Goal: Transaction & Acquisition: Download file/media

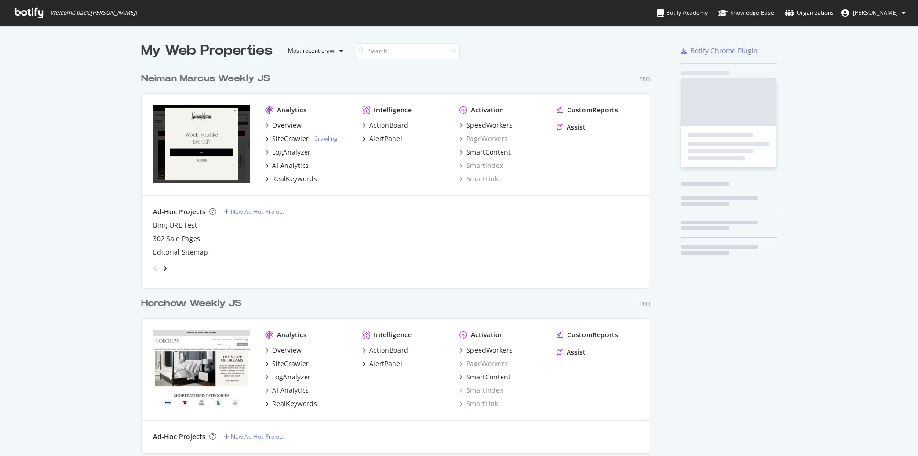
scroll to position [448, 903]
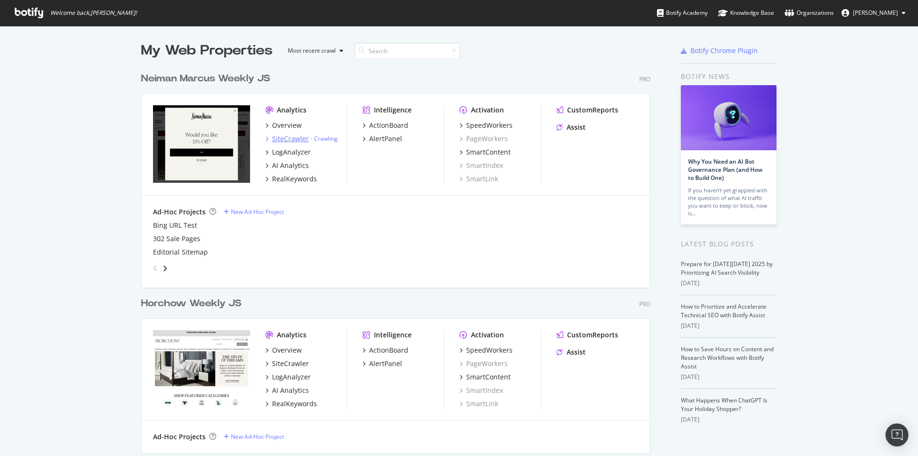
click at [294, 138] on div "SiteCrawler" at bounding box center [290, 139] width 37 height 10
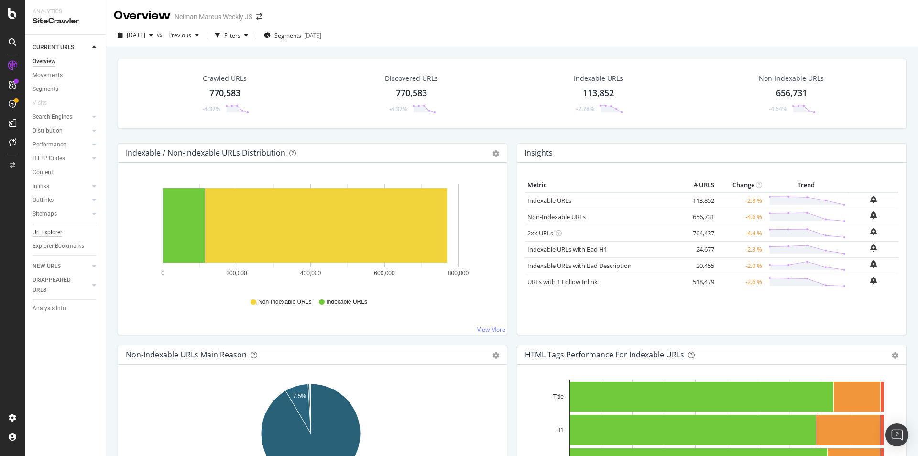
click at [58, 230] on div "Url Explorer" at bounding box center [48, 232] width 30 height 10
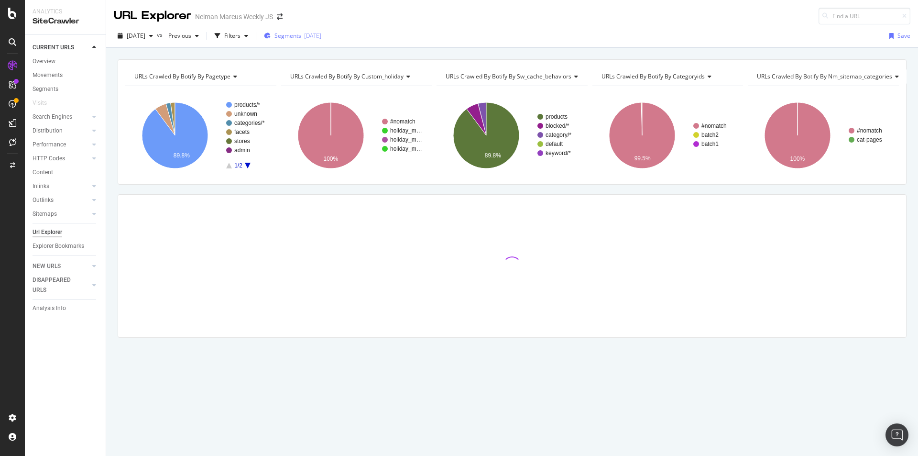
click at [301, 38] on span "Segments" at bounding box center [287, 36] width 27 height 8
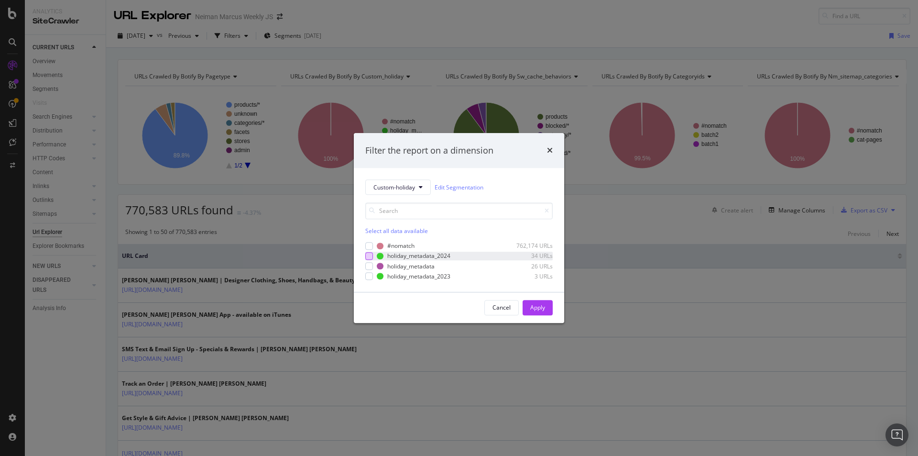
click at [368, 254] on div "modal" at bounding box center [369, 256] width 8 height 8
click at [541, 309] on div "Apply" at bounding box center [537, 308] width 15 height 8
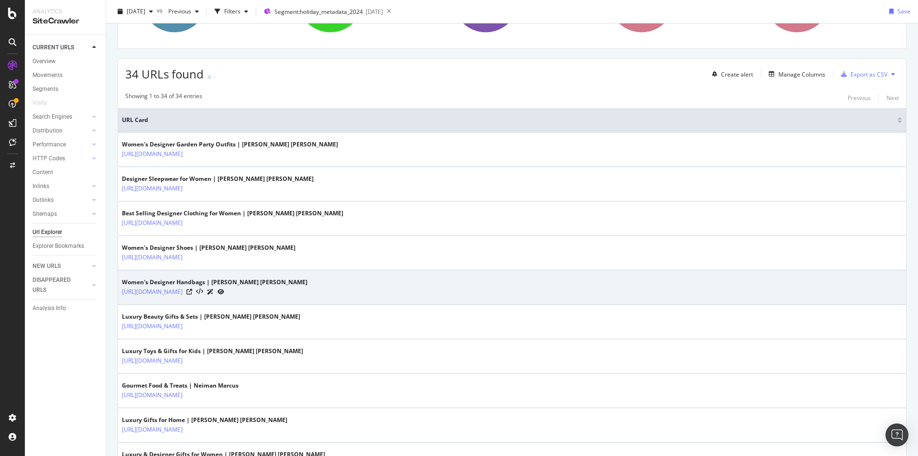
scroll to position [48, 0]
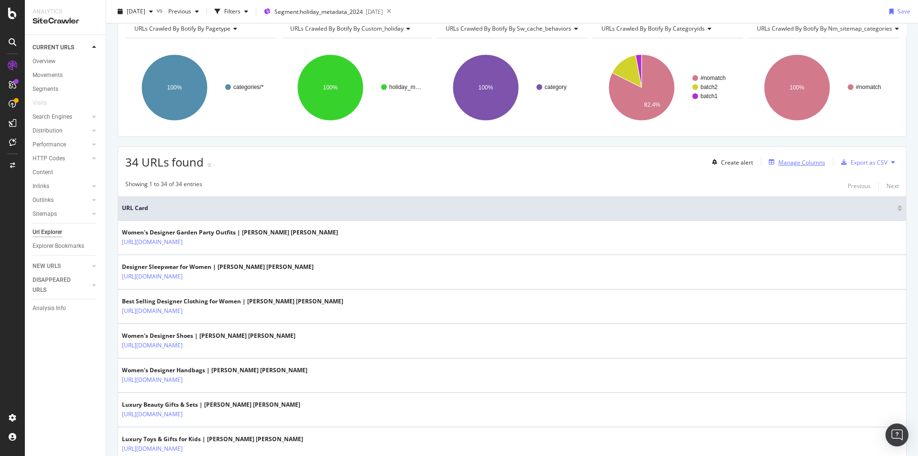
click at [787, 165] on div "Manage Columns" at bounding box center [801, 162] width 47 height 8
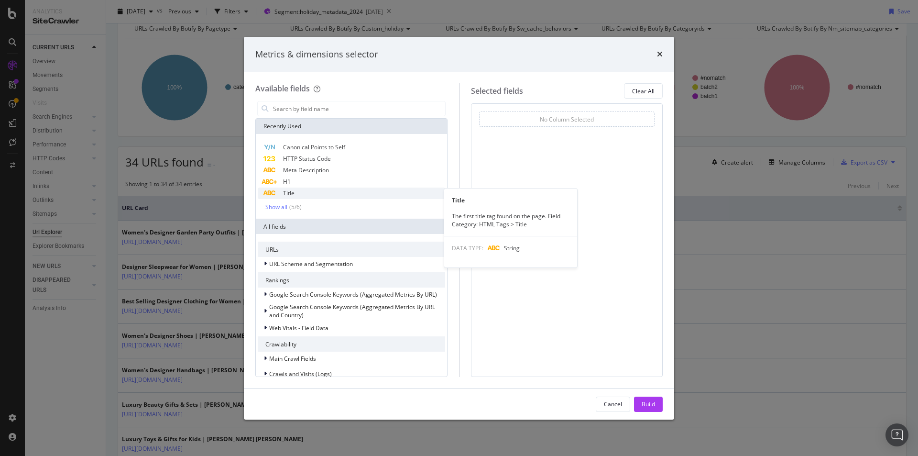
click at [329, 190] on div "Title" at bounding box center [351, 192] width 187 height 11
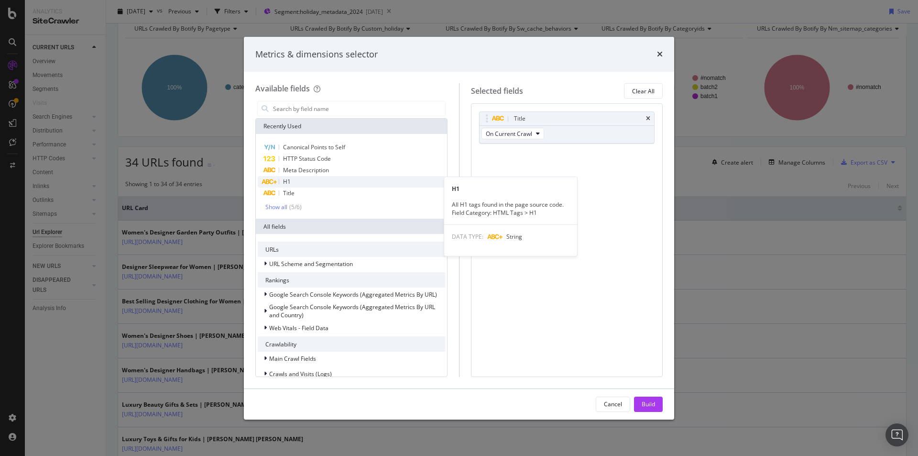
click at [328, 178] on div "H1" at bounding box center [351, 181] width 187 height 11
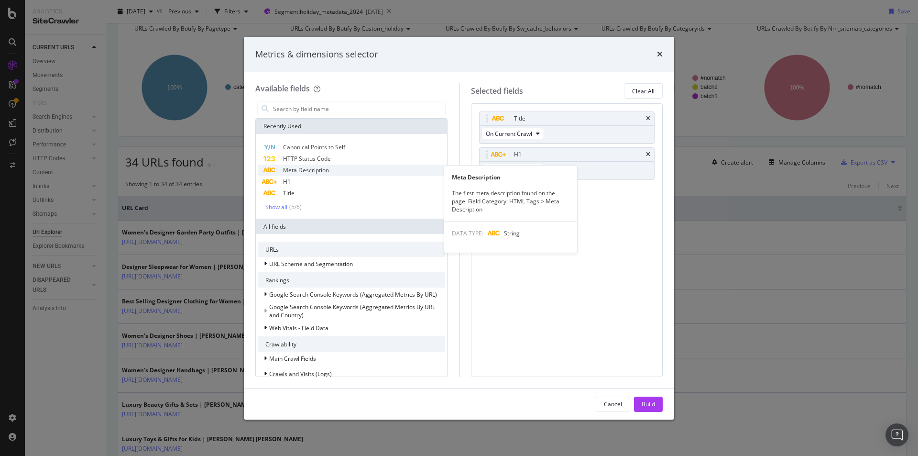
click at [328, 170] on span "Meta Description" at bounding box center [306, 170] width 46 height 8
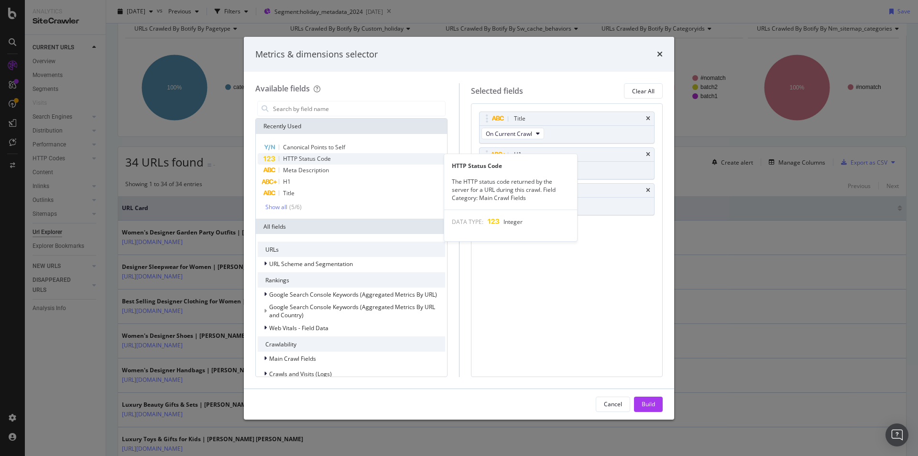
click at [328, 158] on span "HTTP Status Code" at bounding box center [307, 158] width 48 height 8
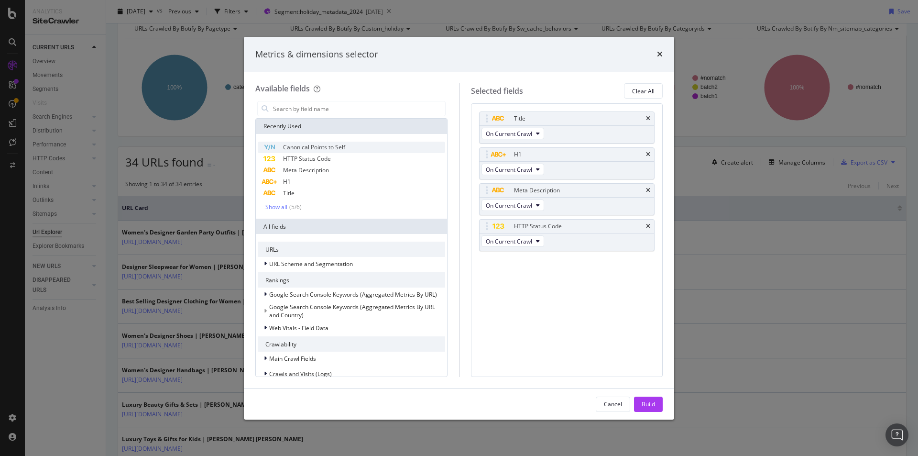
click at [328, 146] on span "Canonical Points to Self" at bounding box center [314, 147] width 62 height 8
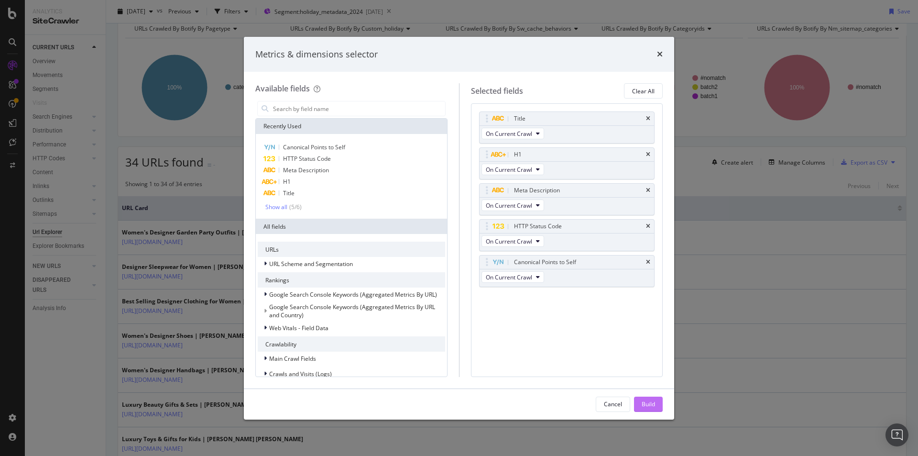
click at [653, 403] on div "Build" at bounding box center [648, 404] width 13 height 8
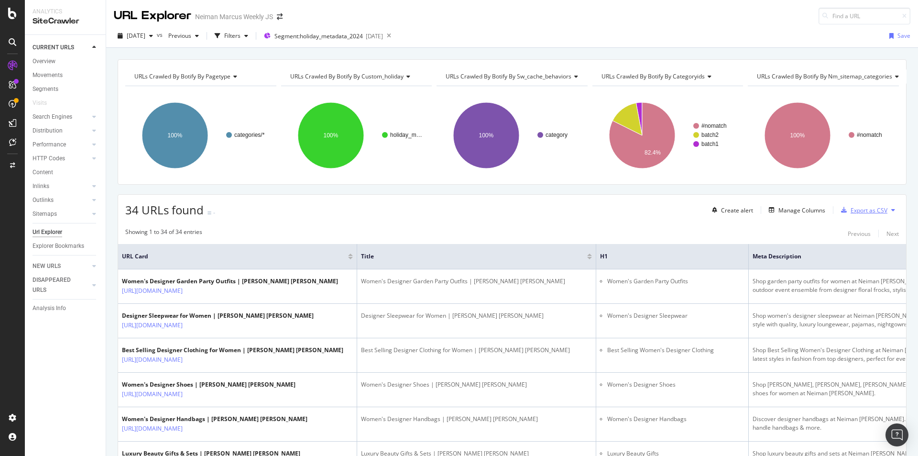
click at [871, 207] on div "Export as CSV" at bounding box center [868, 210] width 37 height 8
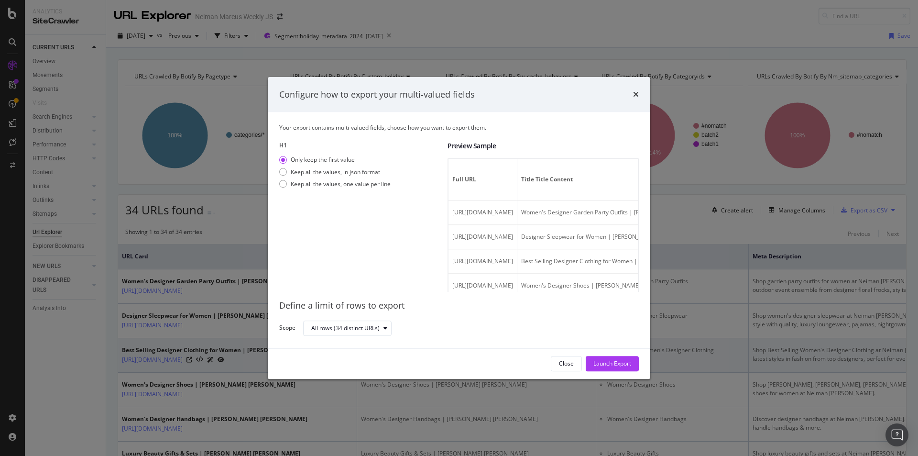
click at [612, 361] on div "Launch Export" at bounding box center [612, 363] width 38 height 8
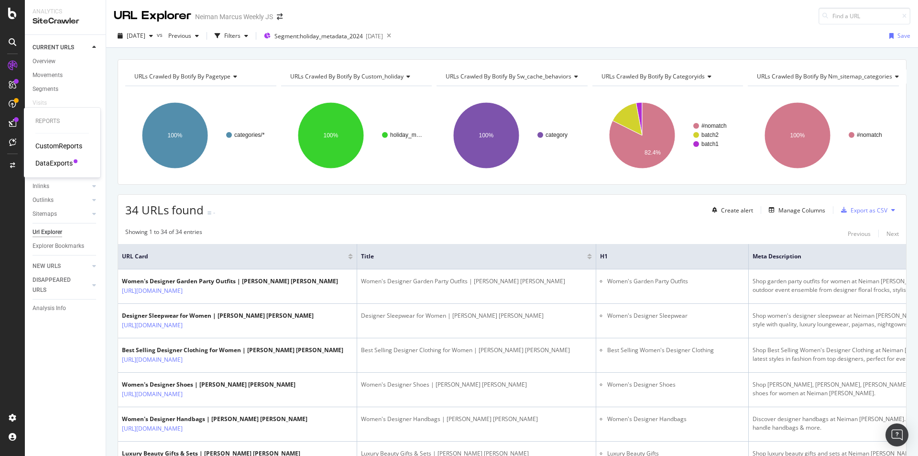
click at [53, 160] on div "DataExports" at bounding box center [53, 163] width 37 height 10
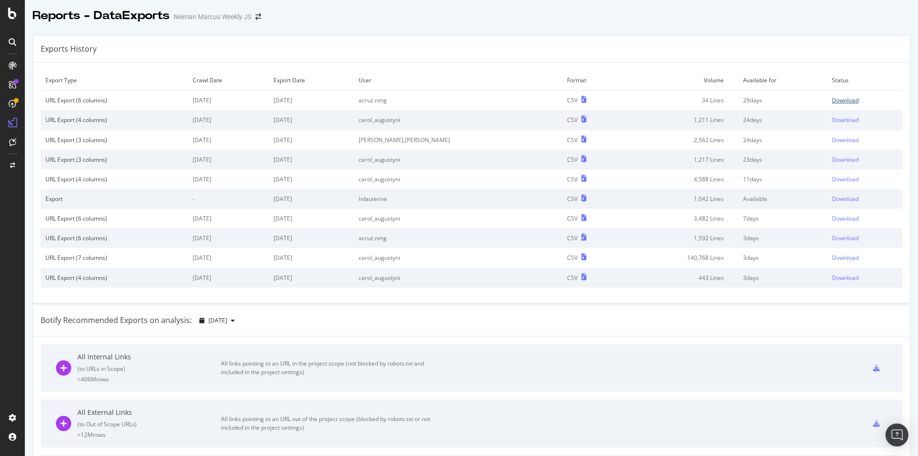
click at [836, 98] on div "Download" at bounding box center [845, 100] width 27 height 8
